Goal: Find contact information: Find contact information

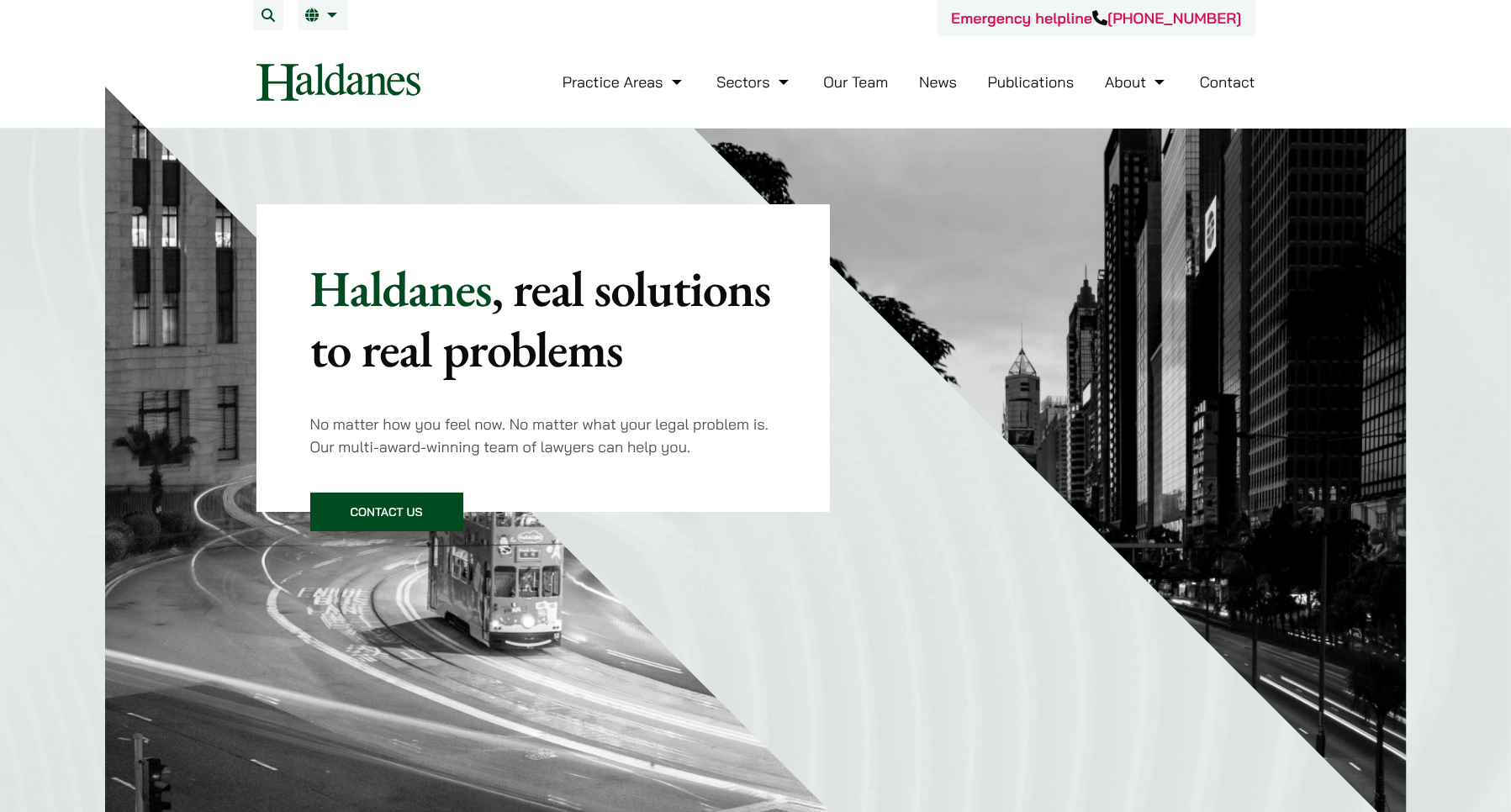
click at [1222, 84] on link "Contact" at bounding box center [1228, 82] width 55 height 19
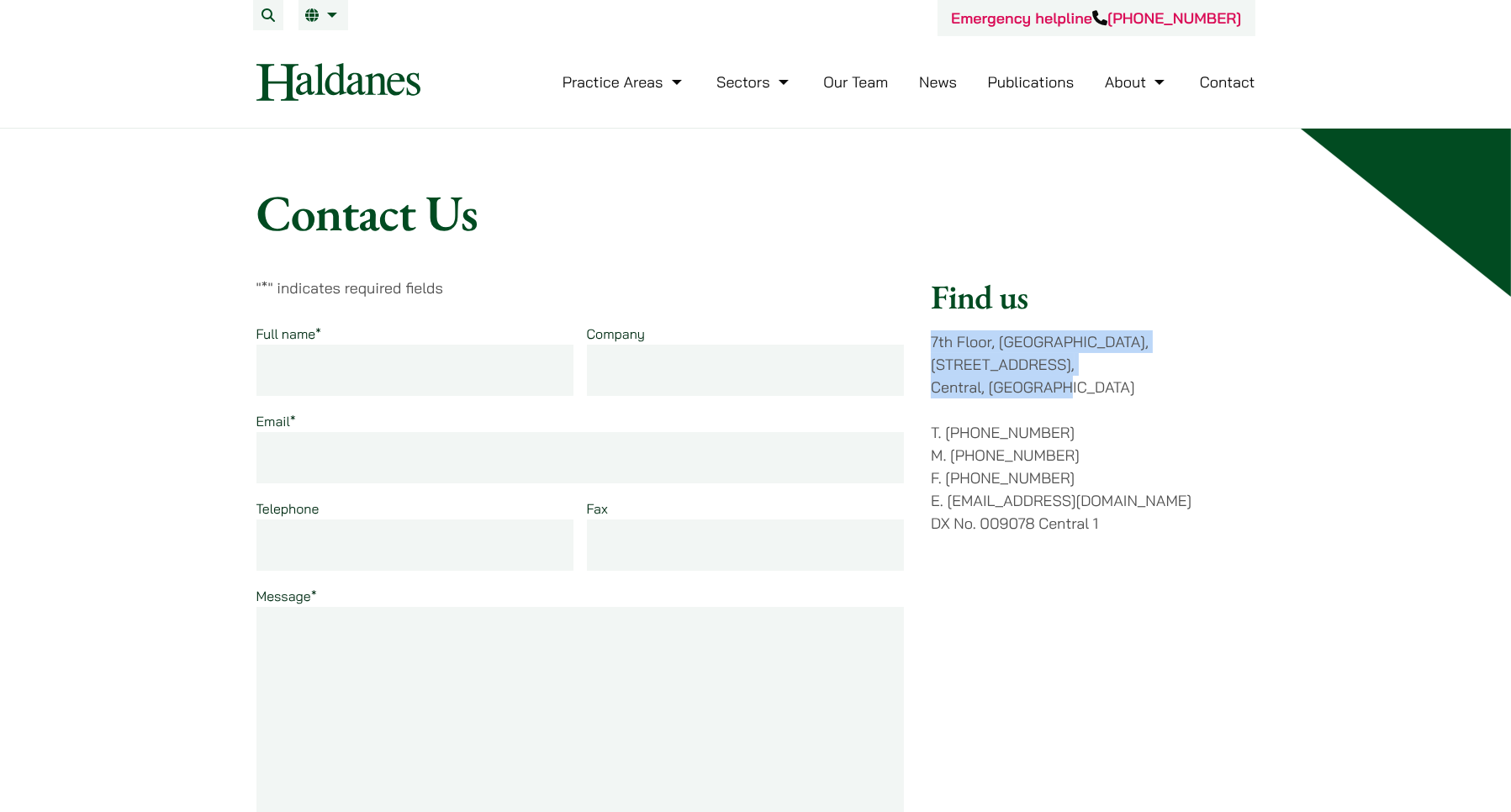
drag, startPoint x: 934, startPoint y: 337, endPoint x: 1077, endPoint y: 365, distance: 145.7
click at [1077, 365] on p "7th Floor, Ruttonjee House, 11 Duddell Street, Central, Hong Kong" at bounding box center [1092, 364] width 323 height 68
copy p "7th Floor, Ruttonjee House, 11 Duddell Street, Central, Hong Kong"
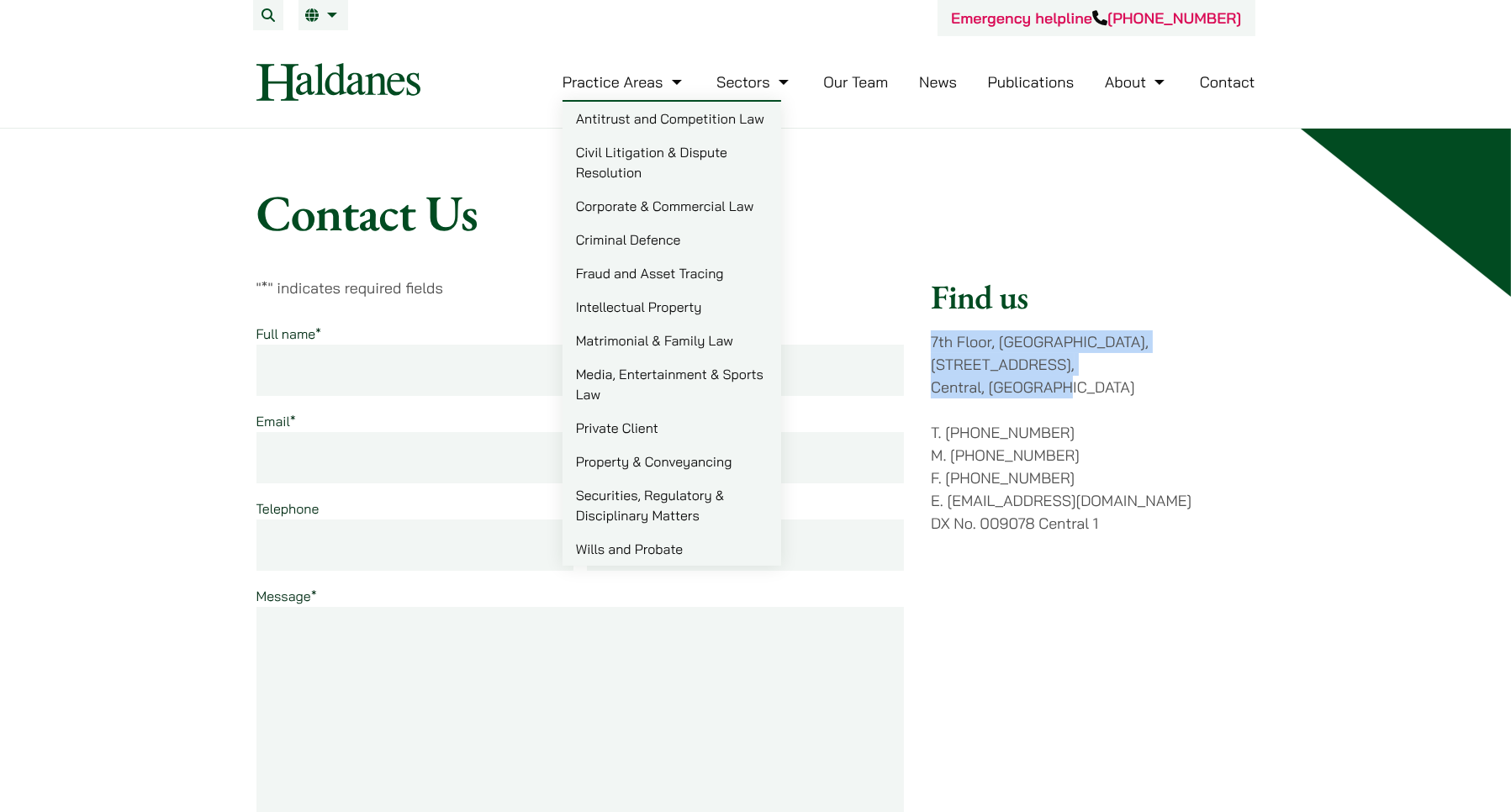
click at [621, 80] on link "Practice Areas" at bounding box center [624, 82] width 124 height 19
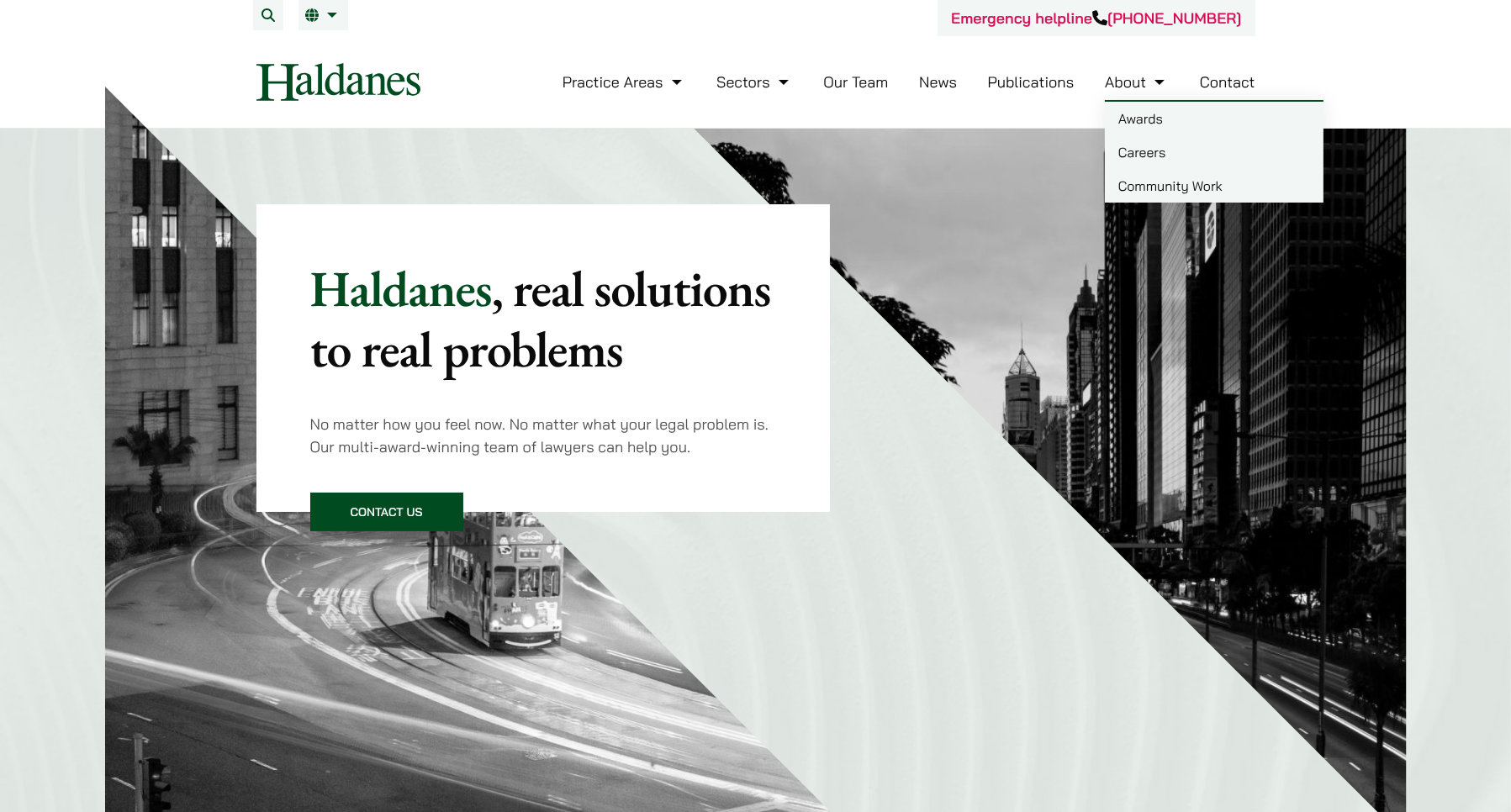
click at [1134, 80] on link "About" at bounding box center [1137, 82] width 64 height 19
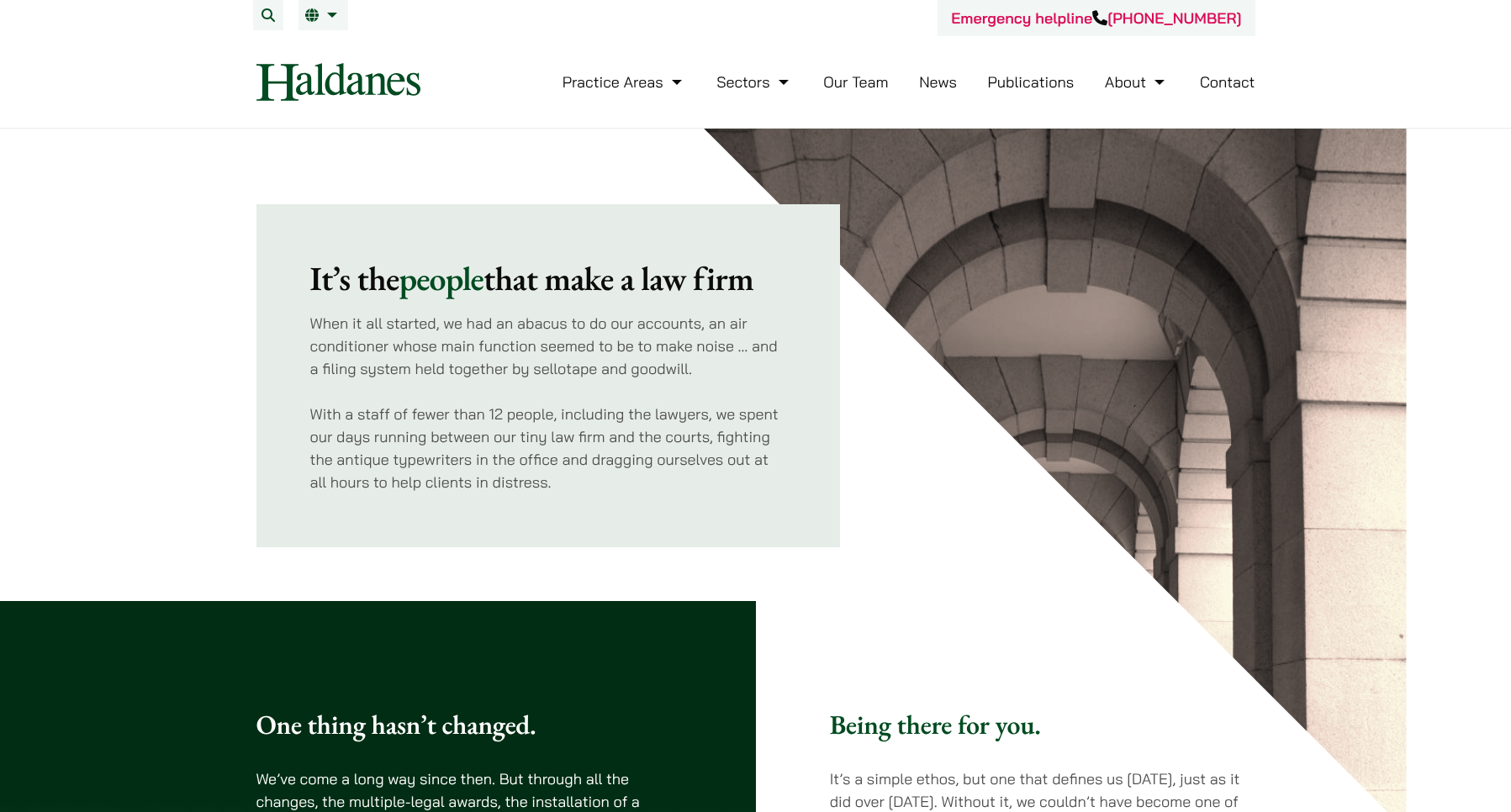
click at [1135, 81] on link "About" at bounding box center [1137, 82] width 64 height 19
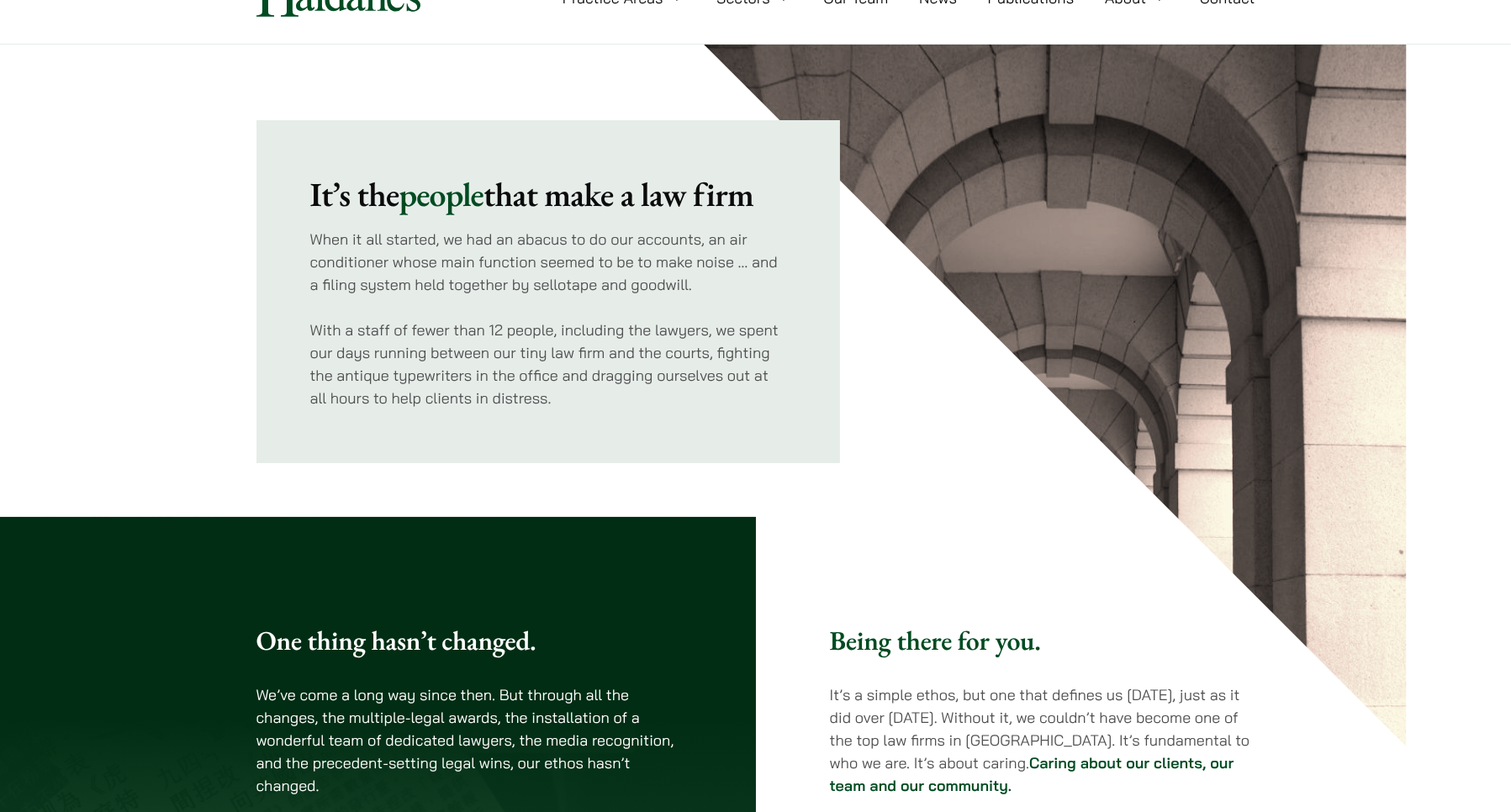
scroll to position [336, 0]
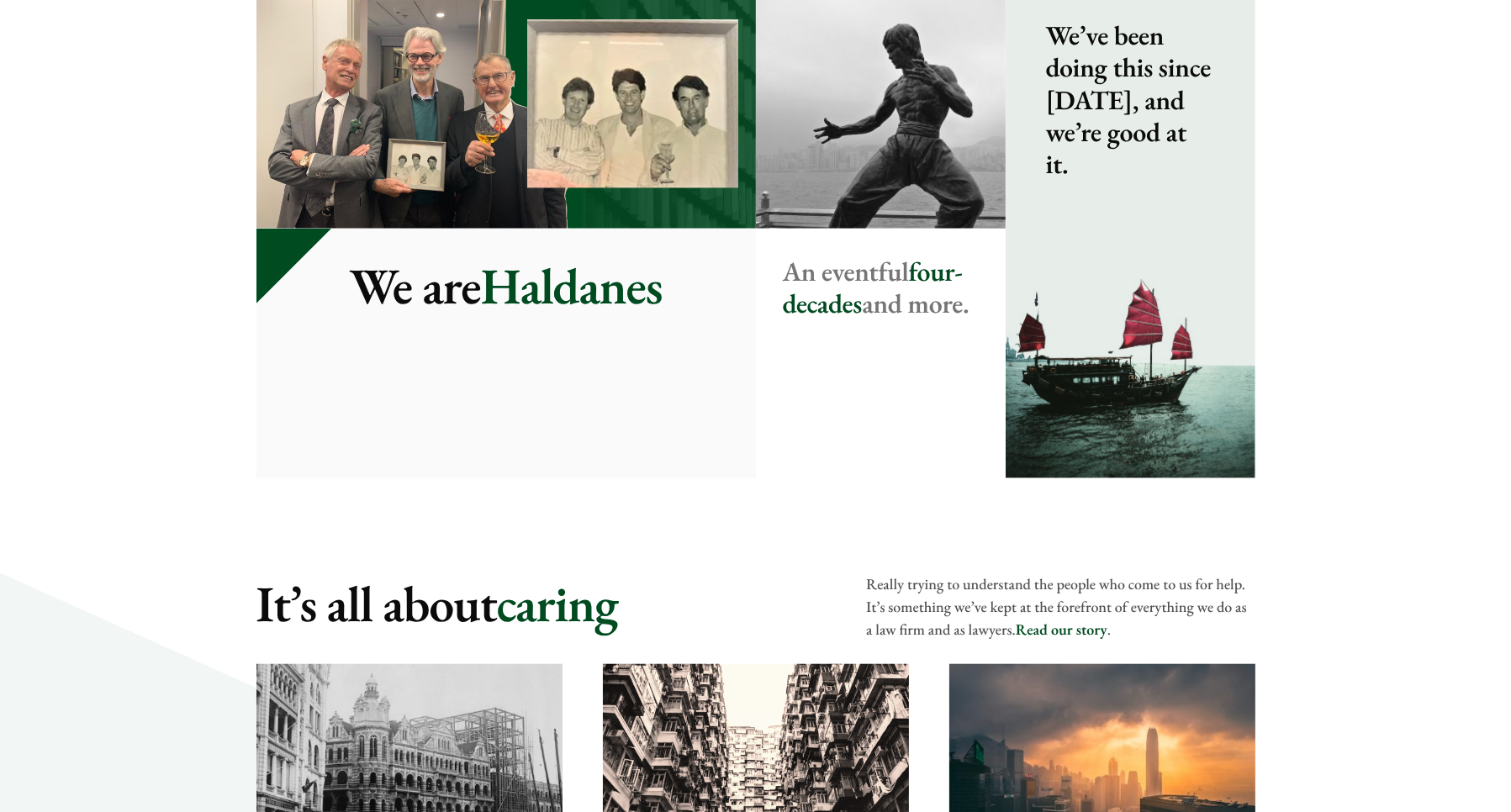
scroll to position [2438, 0]
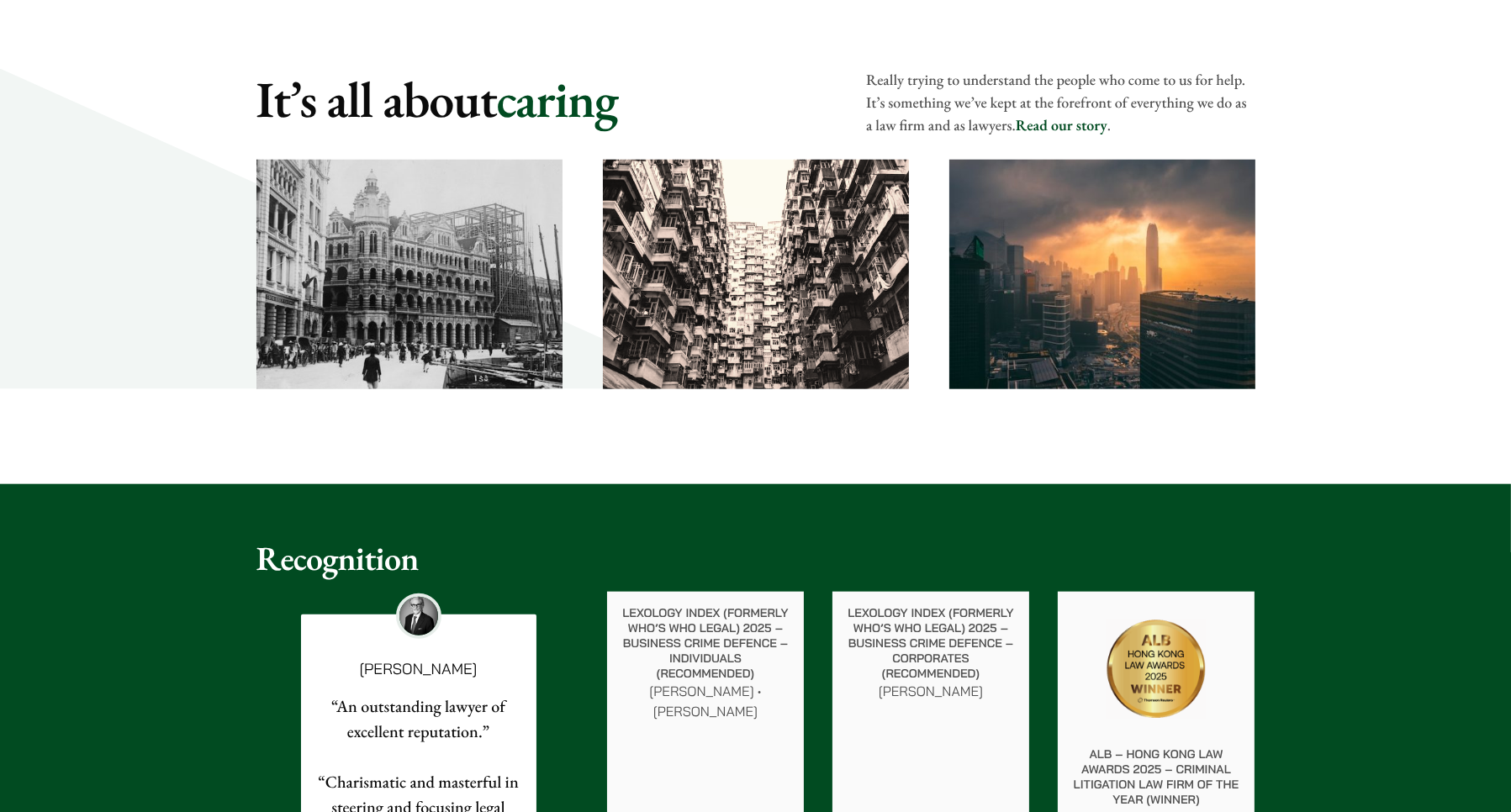
click at [1054, 122] on link "Read our story" at bounding box center [1061, 125] width 92 height 19
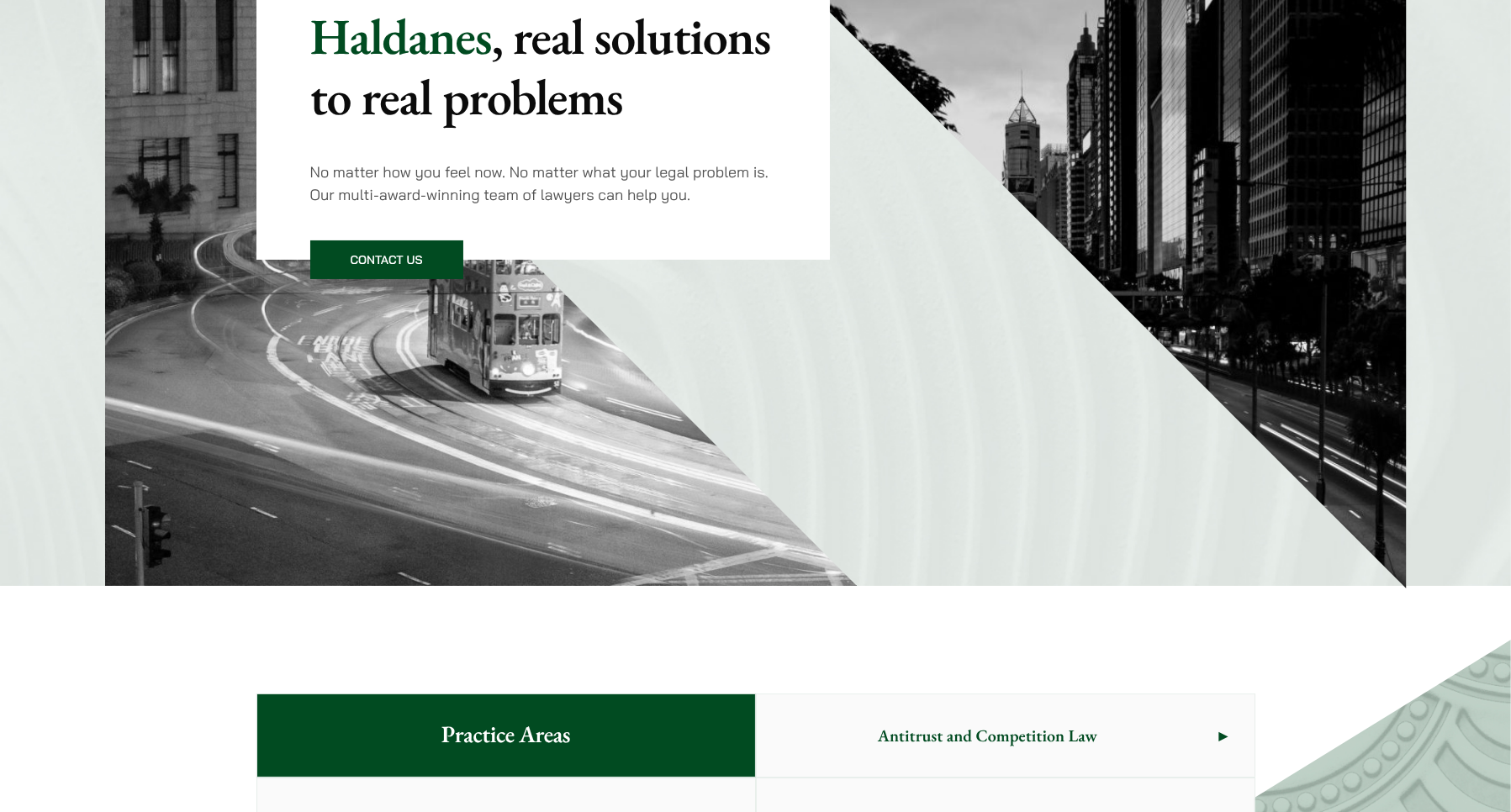
scroll to position [336, 0]
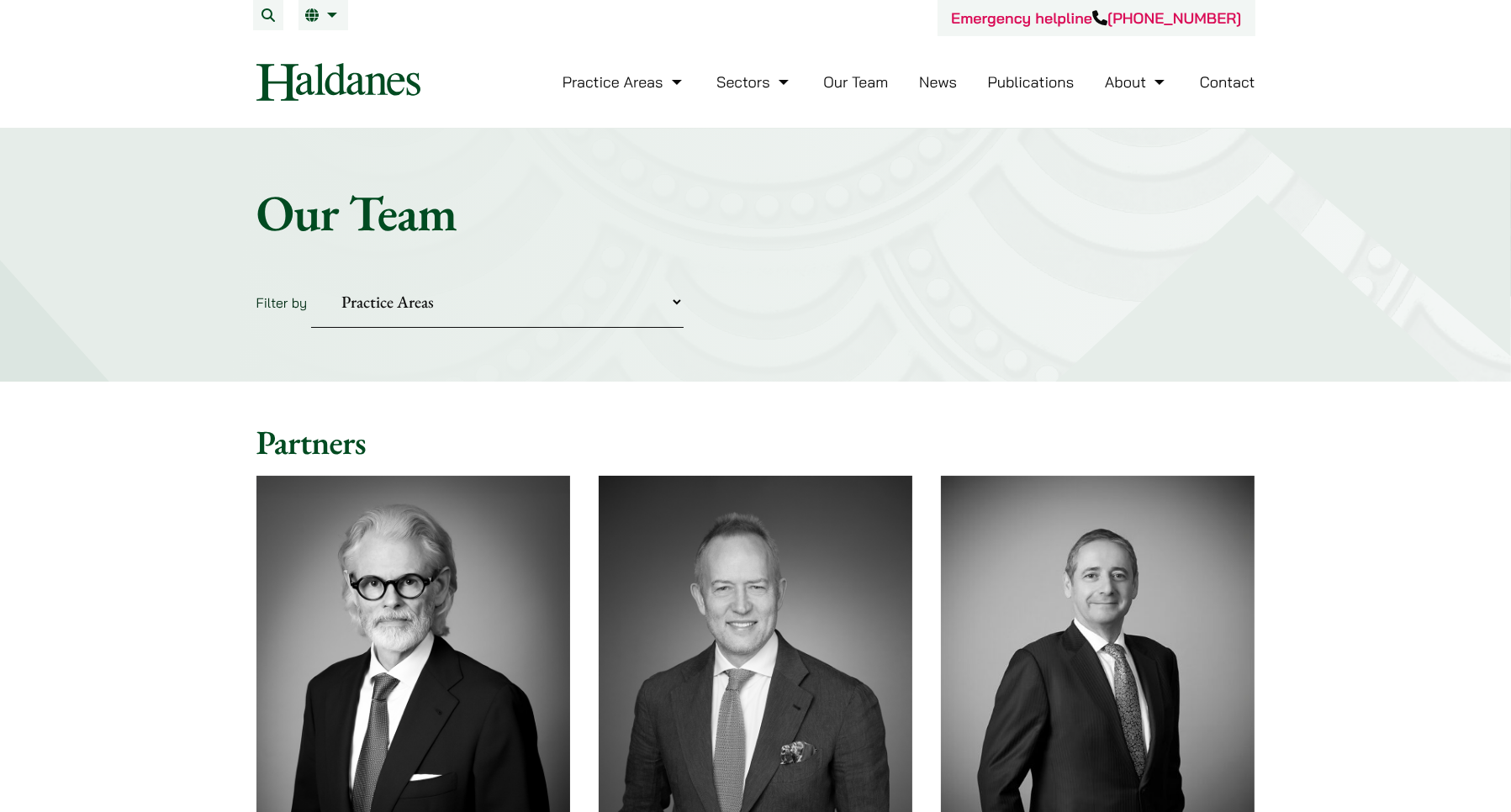
click at [828, 81] on link "Our Team" at bounding box center [855, 82] width 65 height 19
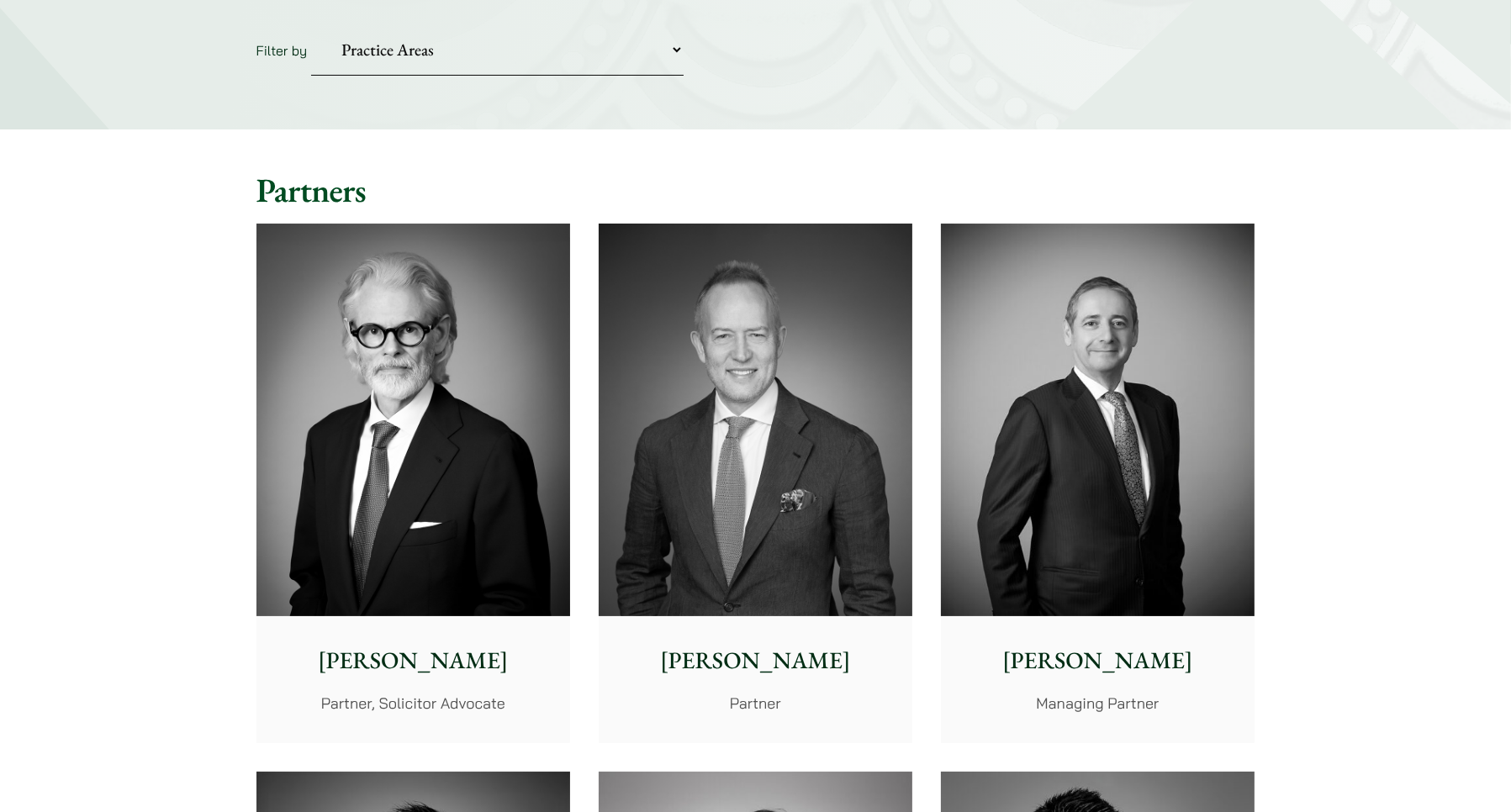
click at [764, 670] on p "[PERSON_NAME]" at bounding box center [756, 660] width 287 height 35
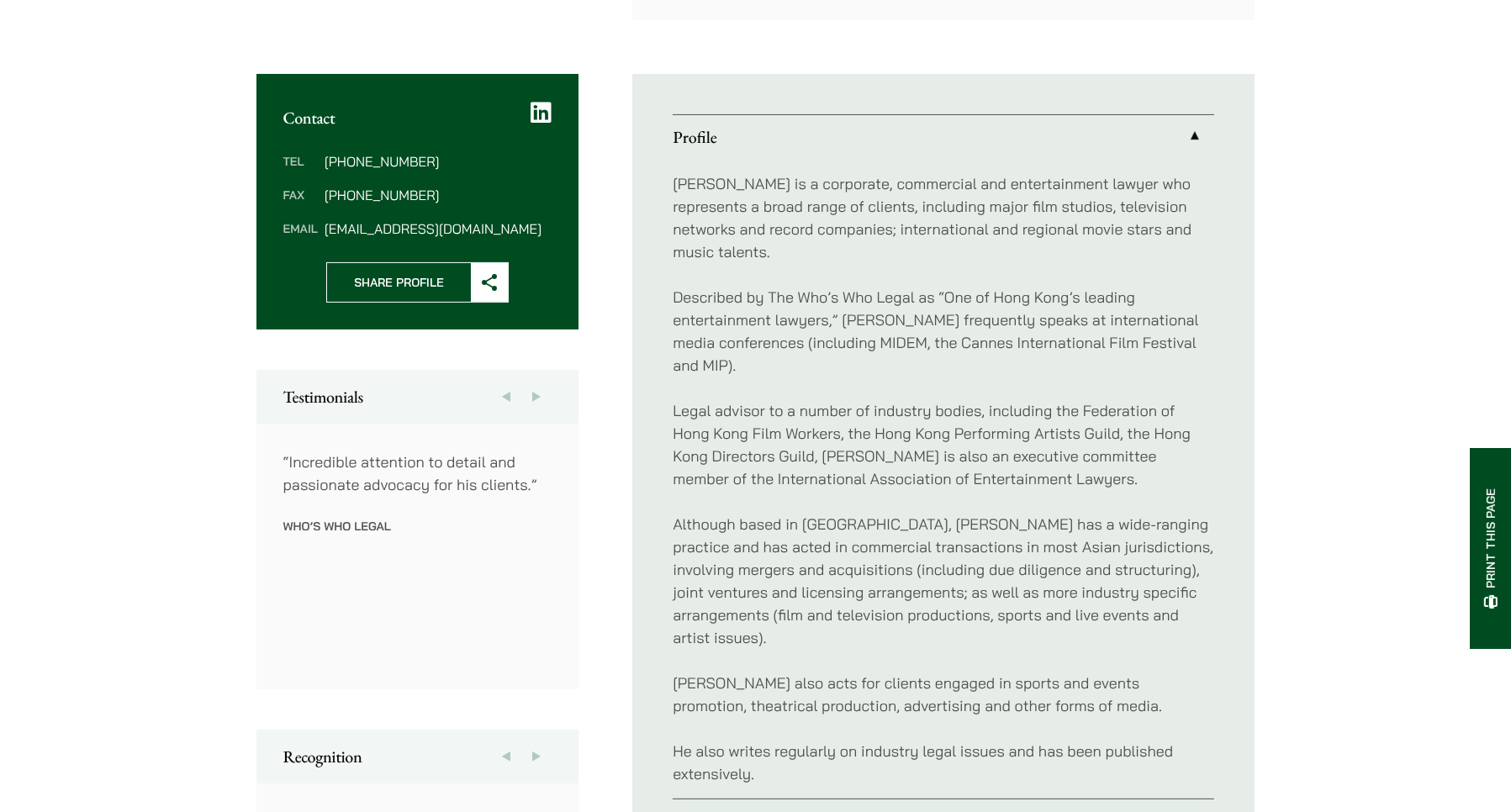
scroll to position [840, 0]
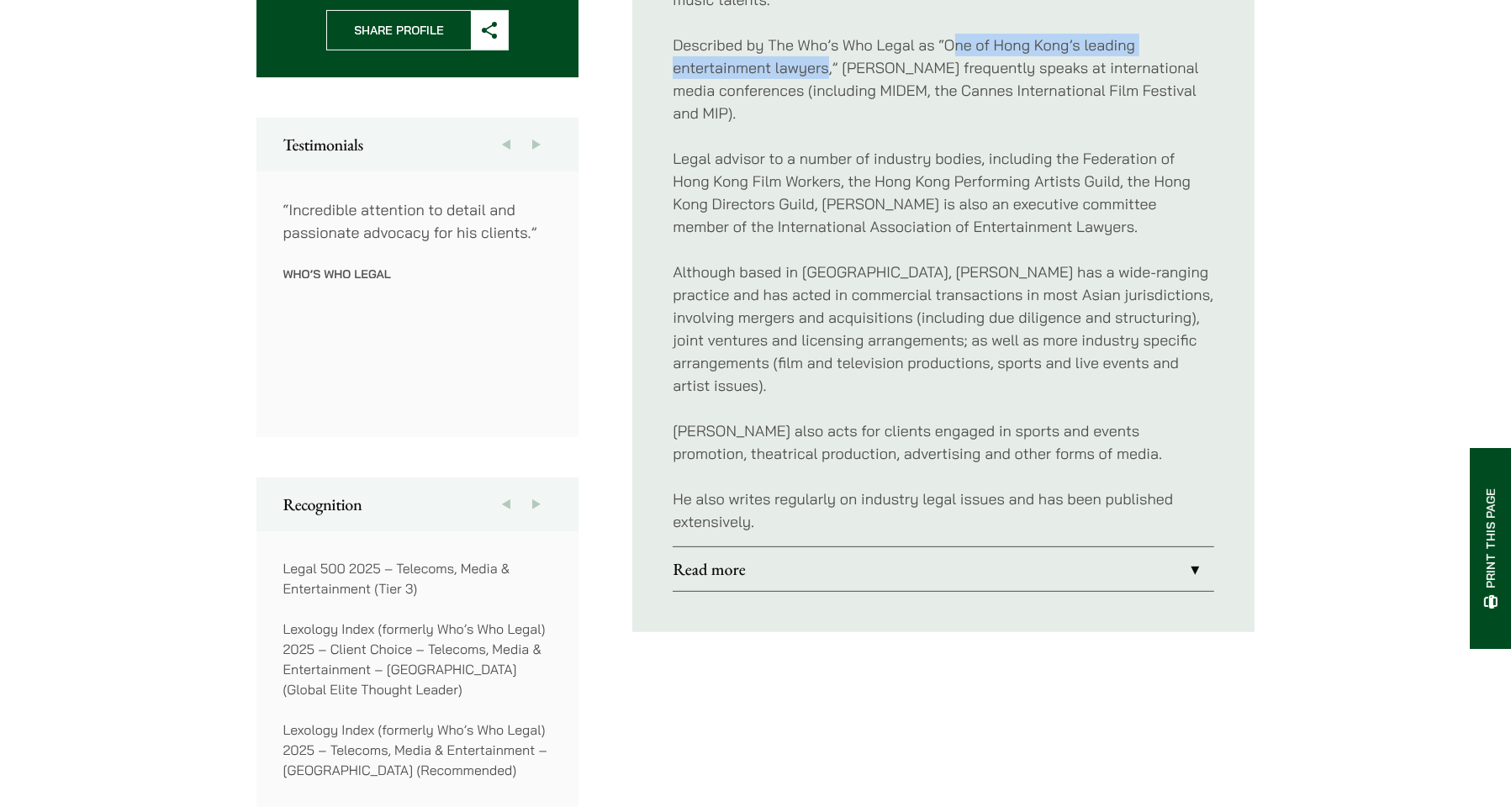
drag, startPoint x: 950, startPoint y: 28, endPoint x: 829, endPoint y: 51, distance: 123.2
click at [829, 51] on p "Described by The Who’s Who Legal as “One of Hong Kong’s leading entertainment l…" at bounding box center [943, 79] width 542 height 91
copy p "ne of Hong Kong’s leading entertainment lawyers"
